Goal: Navigation & Orientation: Go to known website

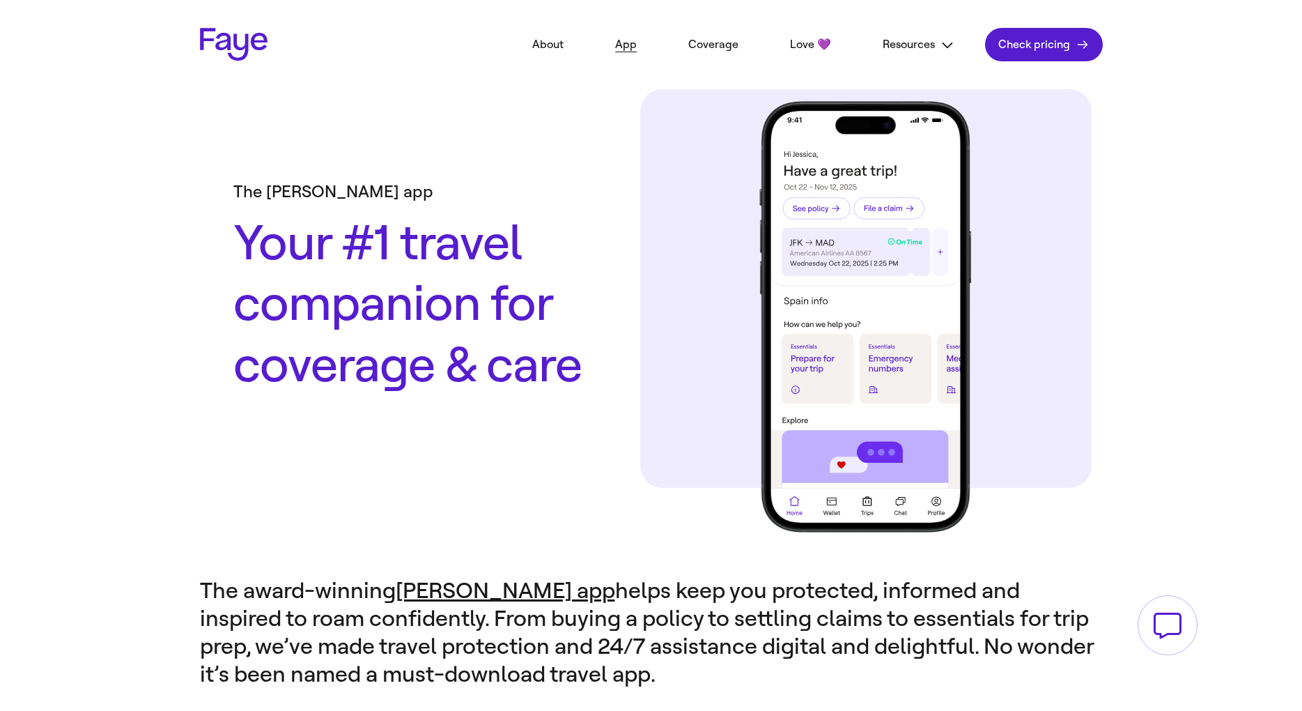
scroll to position [1830, 0]
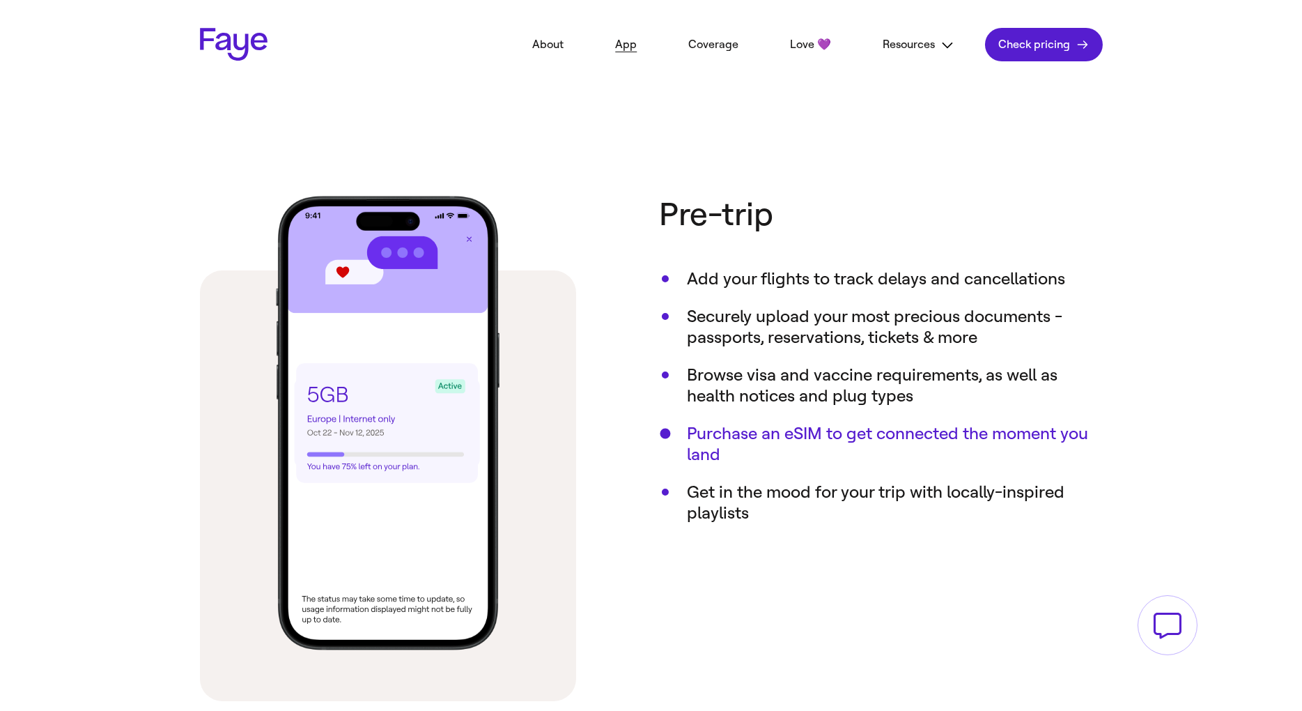
scroll to position [711, 0]
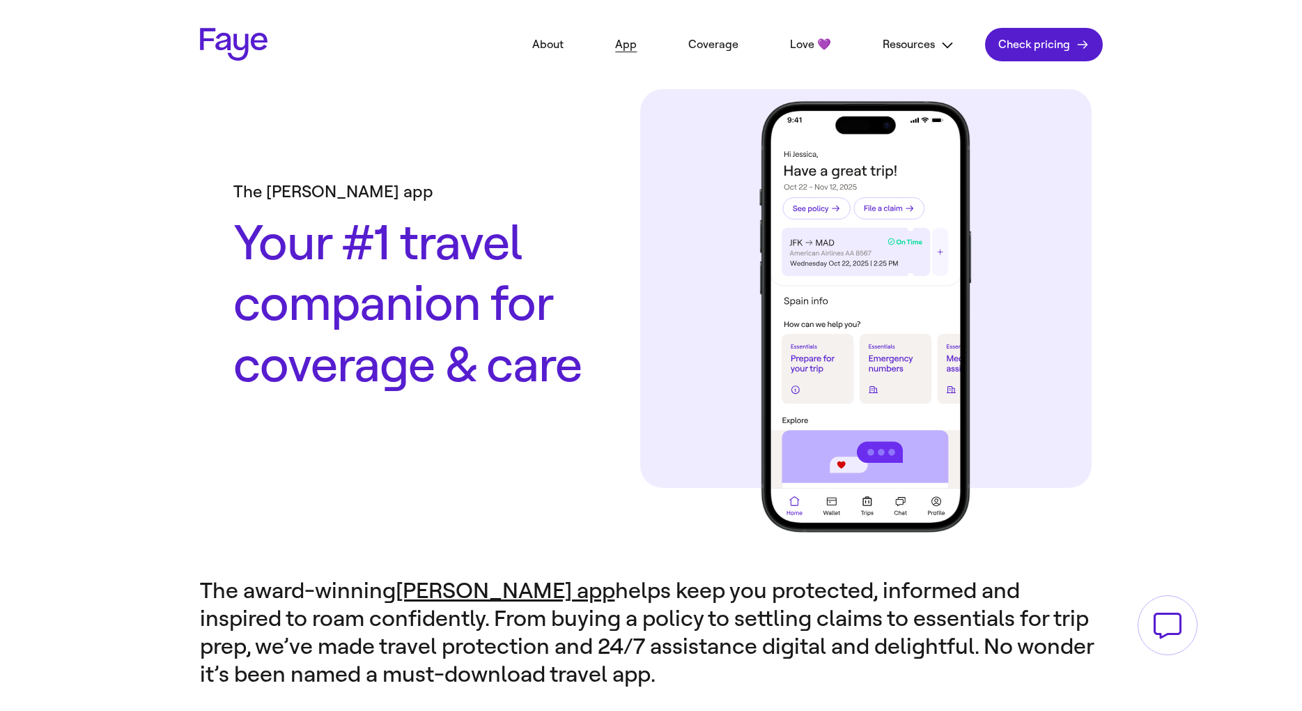
scroll to position [711, 0]
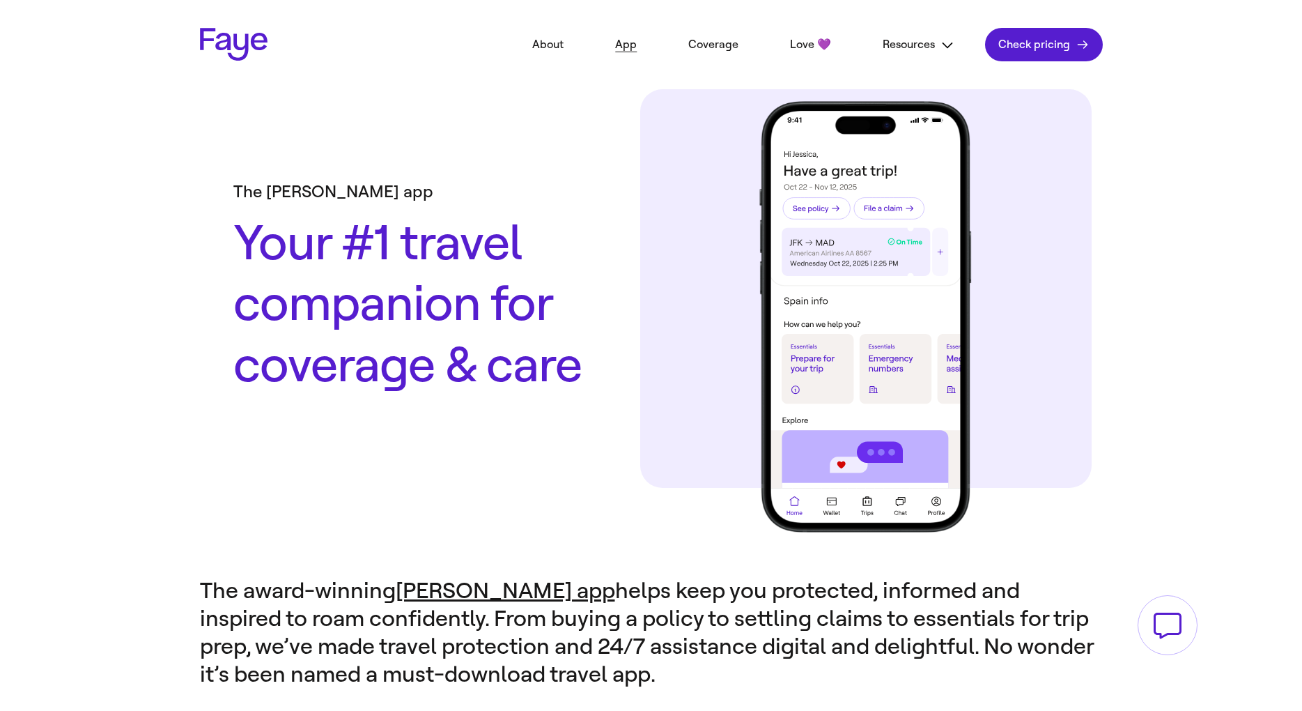
scroll to position [711, 0]
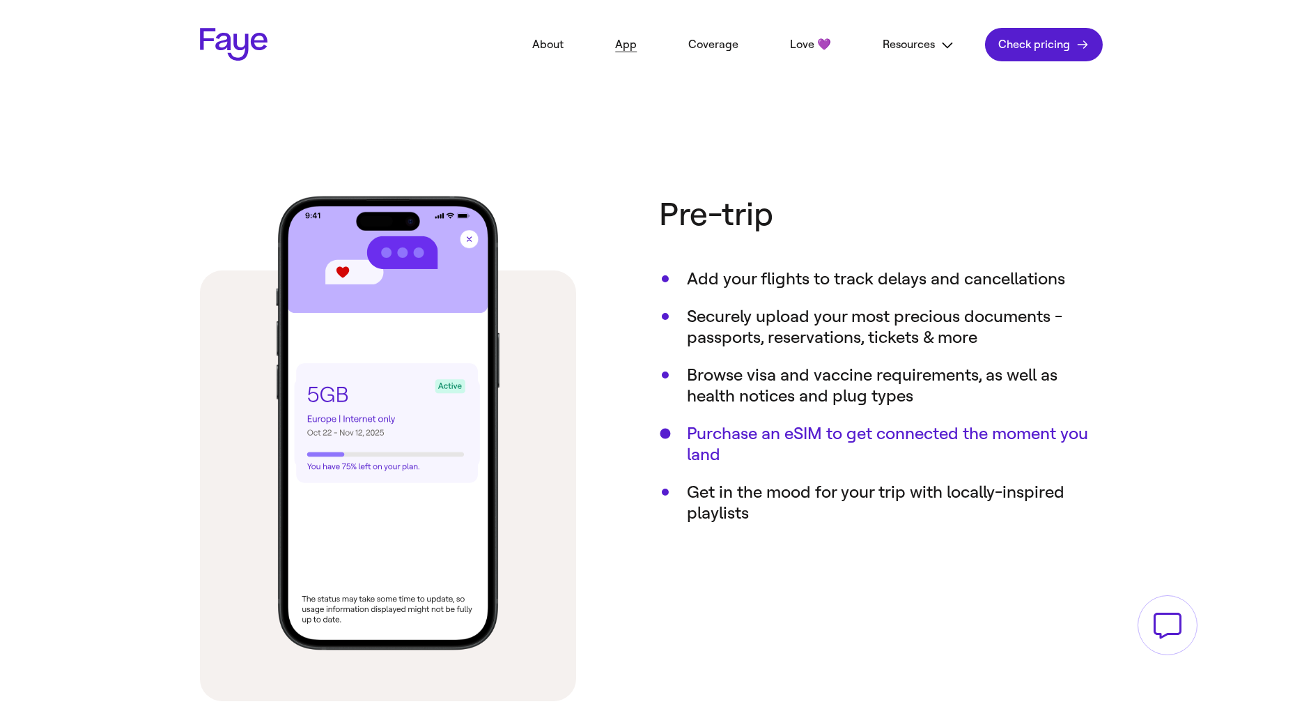
scroll to position [711, 0]
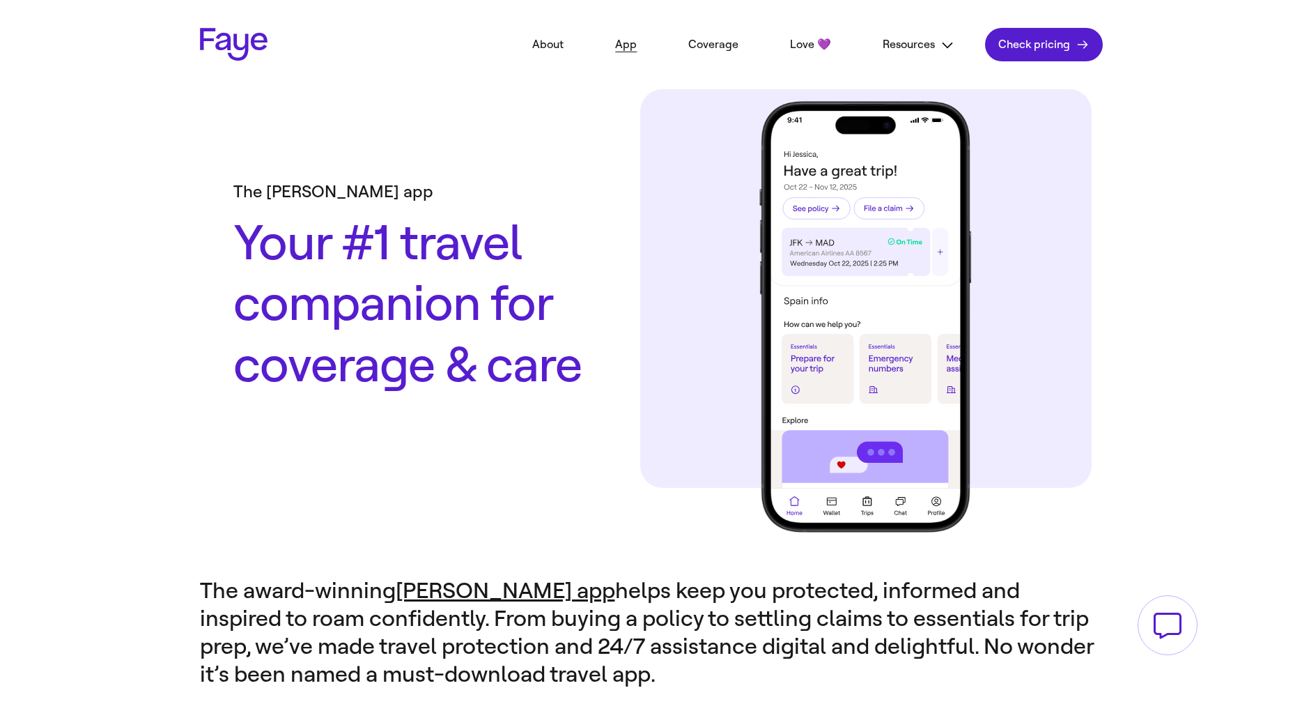
scroll to position [711, 0]
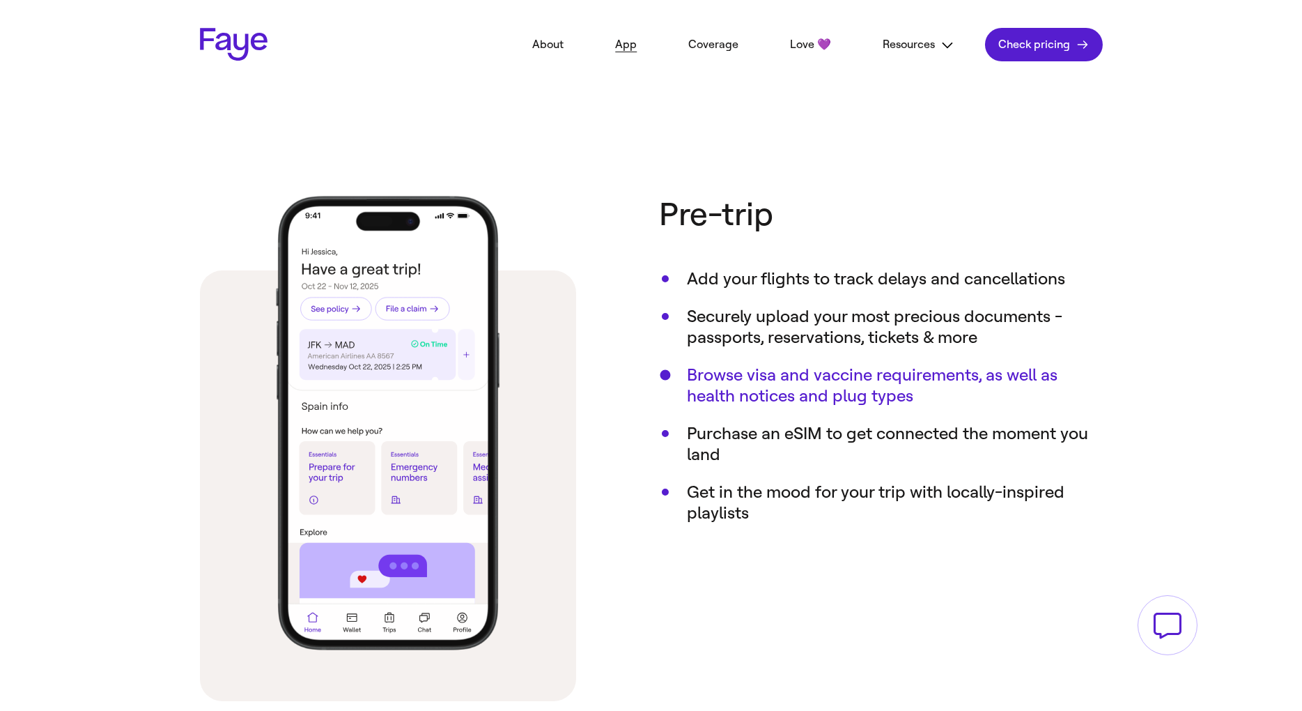
scroll to position [711, 0]
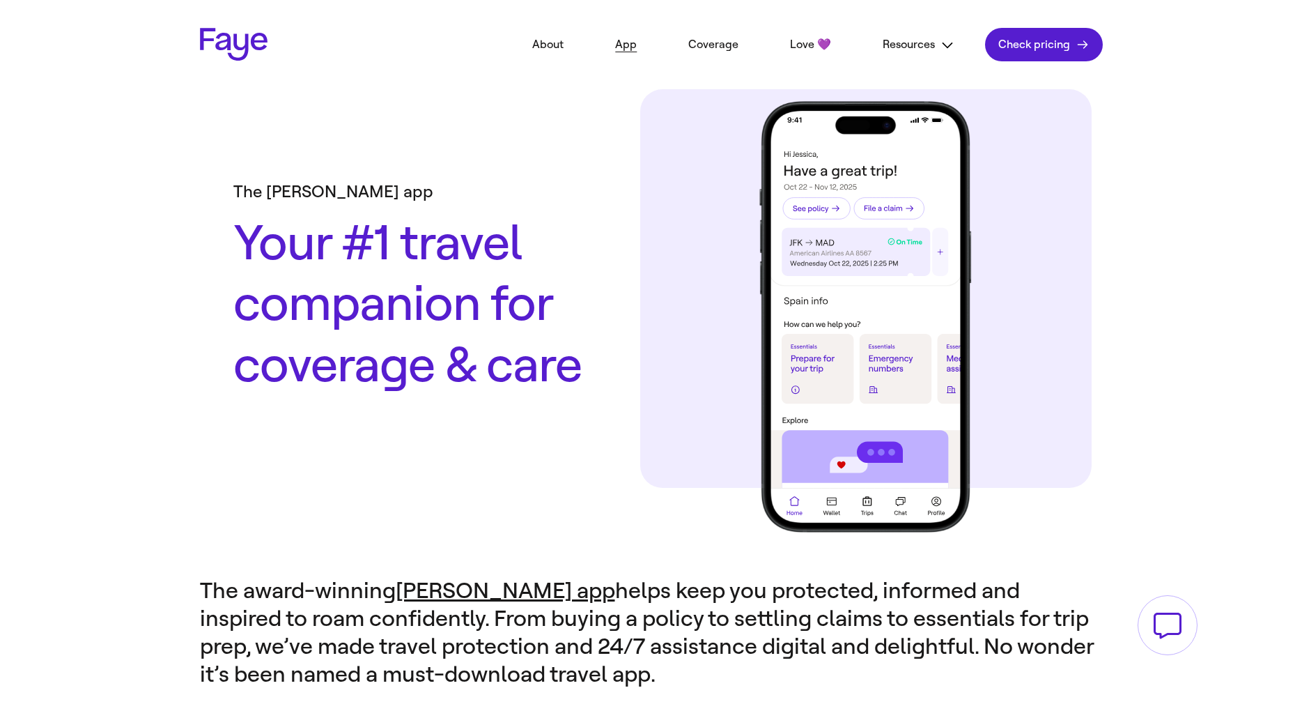
scroll to position [711, 0]
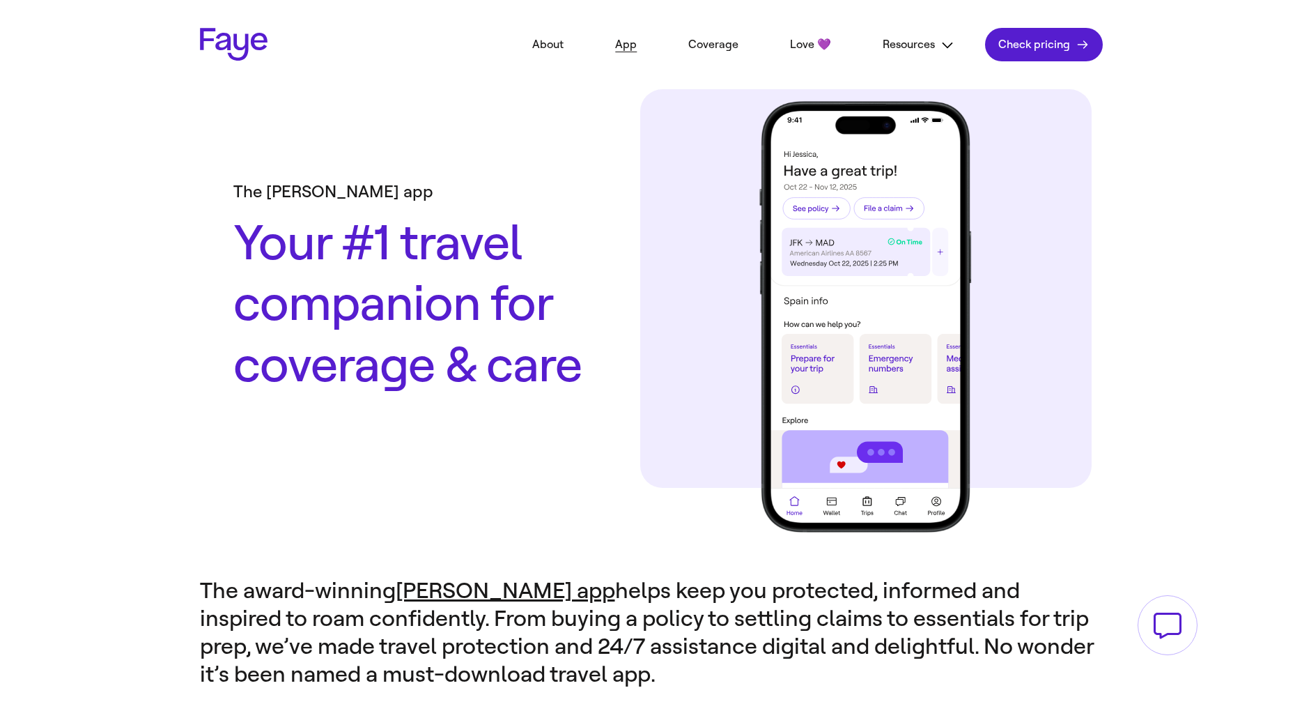
scroll to position [711, 0]
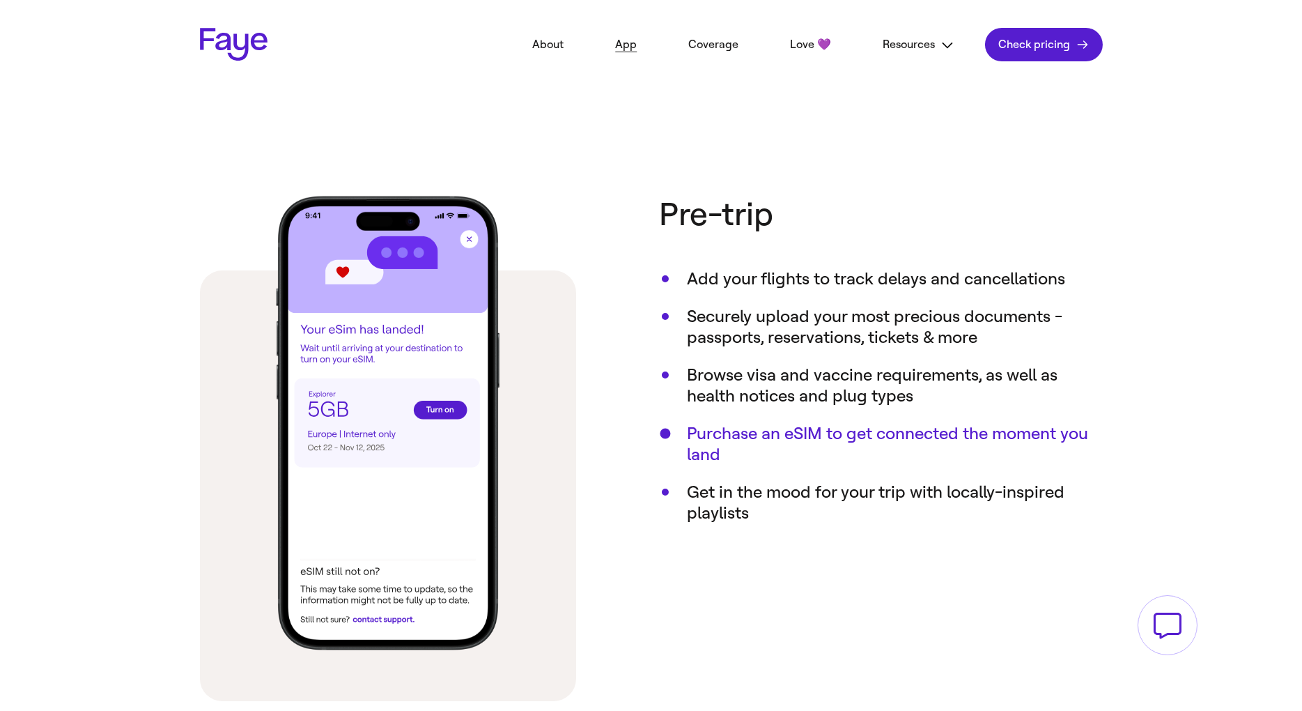
scroll to position [711, 0]
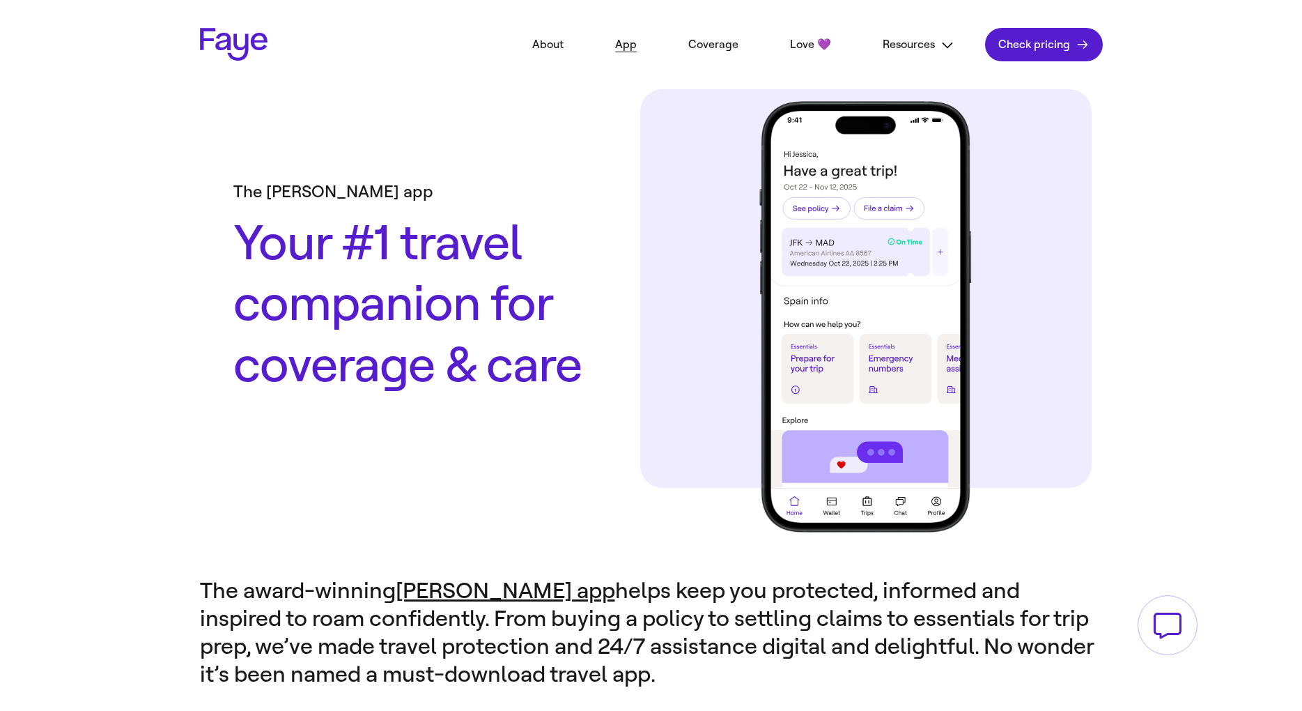
scroll to position [711, 0]
